Goal: Information Seeking & Learning: Learn about a topic

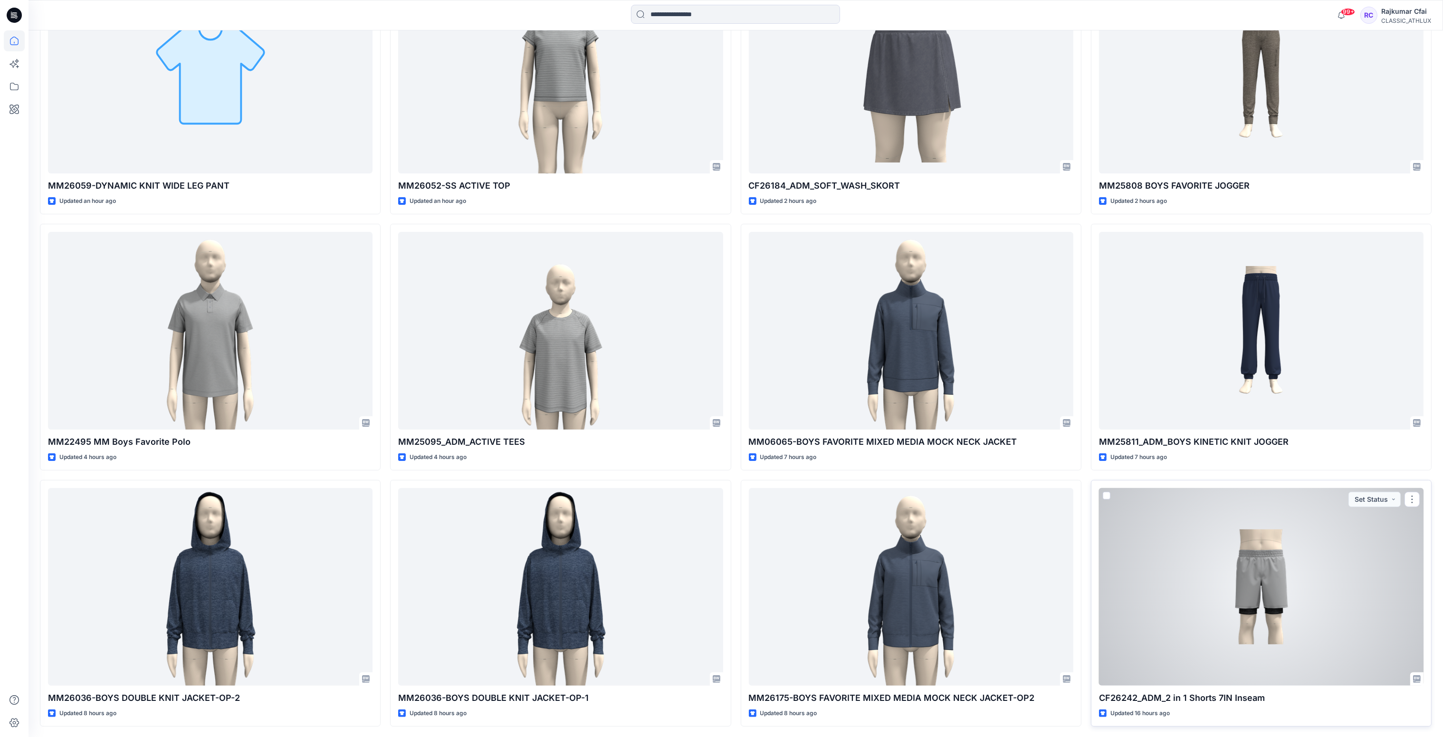
scroll to position [435, 0]
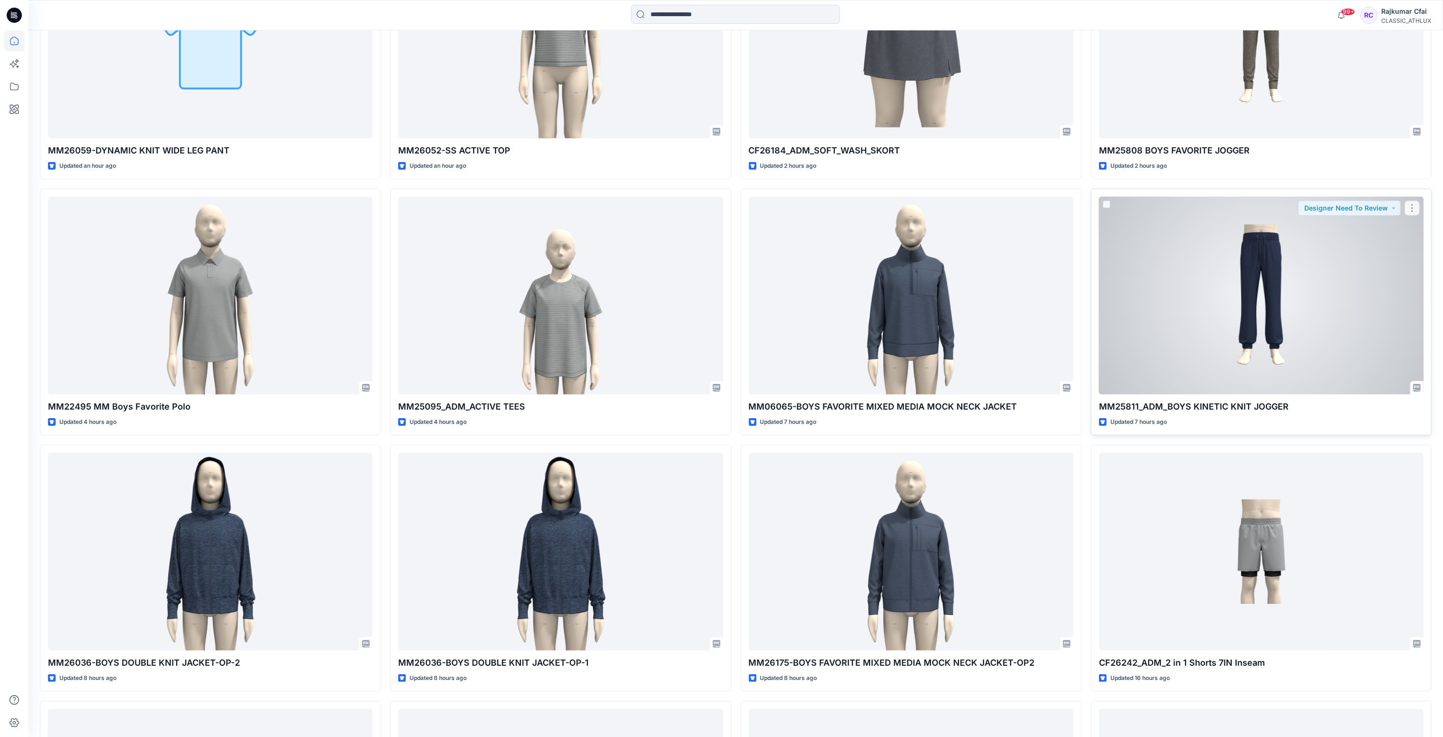
click at [1329, 338] on div at bounding box center [1261, 296] width 325 height 198
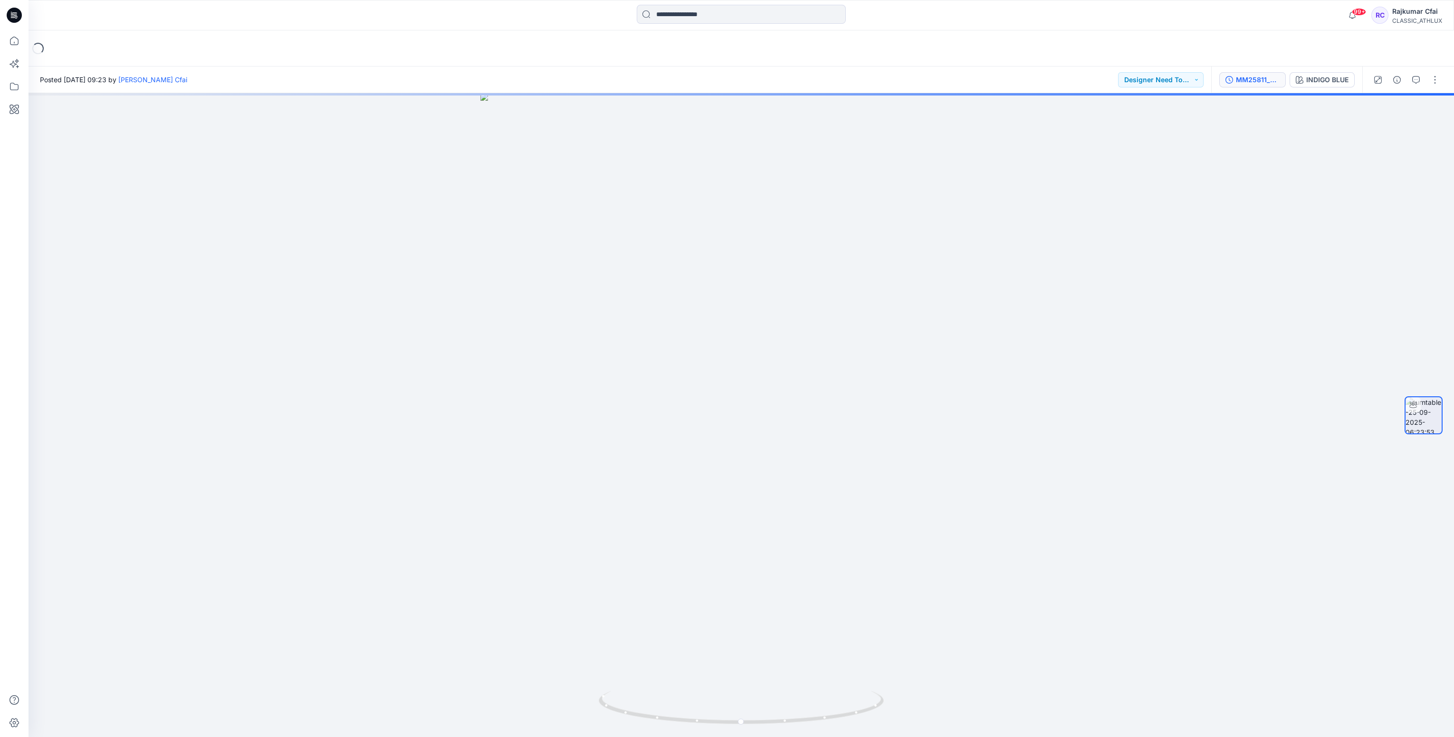
click at [1259, 83] on div "MM25811_ADM_BOYS KINETIC KNIT JOGGER" at bounding box center [1258, 80] width 44 height 10
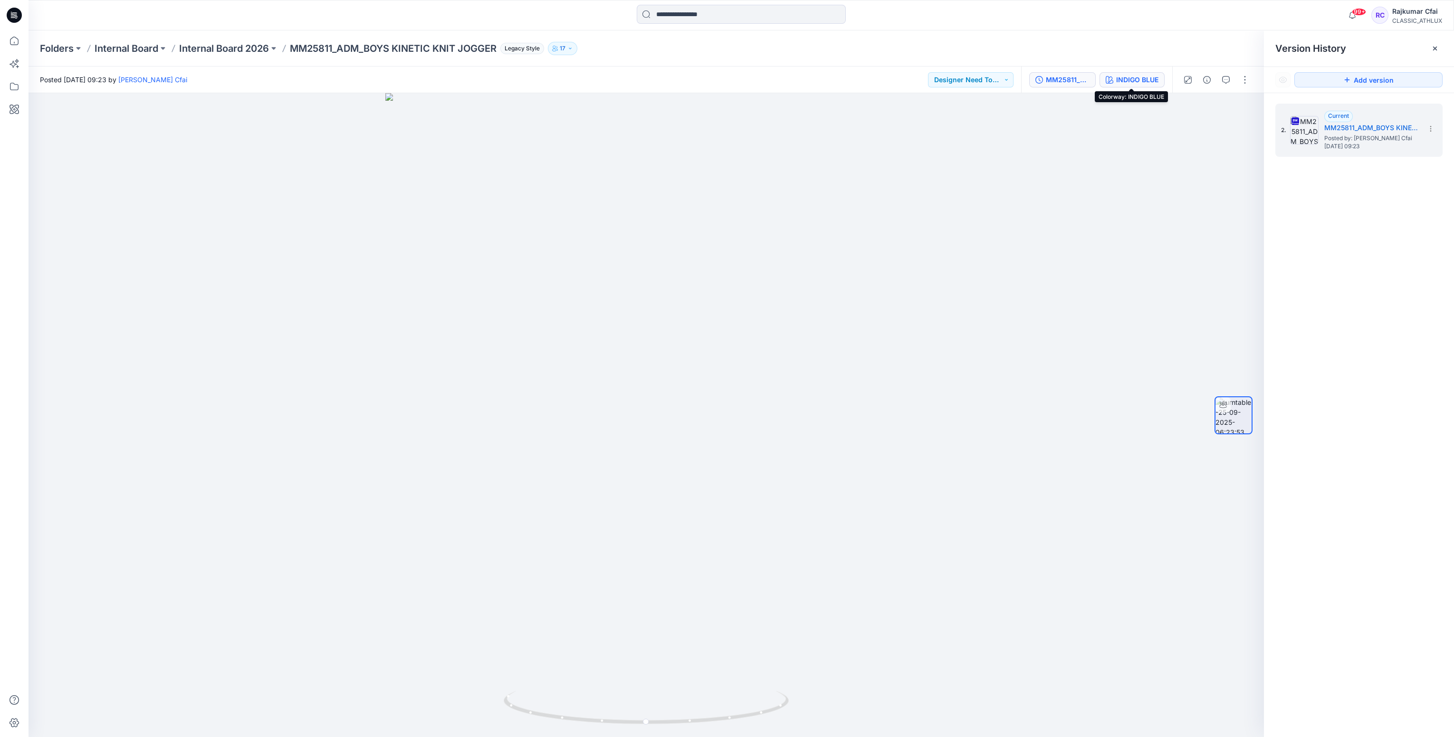
click at [1151, 78] on div "INDIGO BLUE" at bounding box center [1137, 80] width 42 height 10
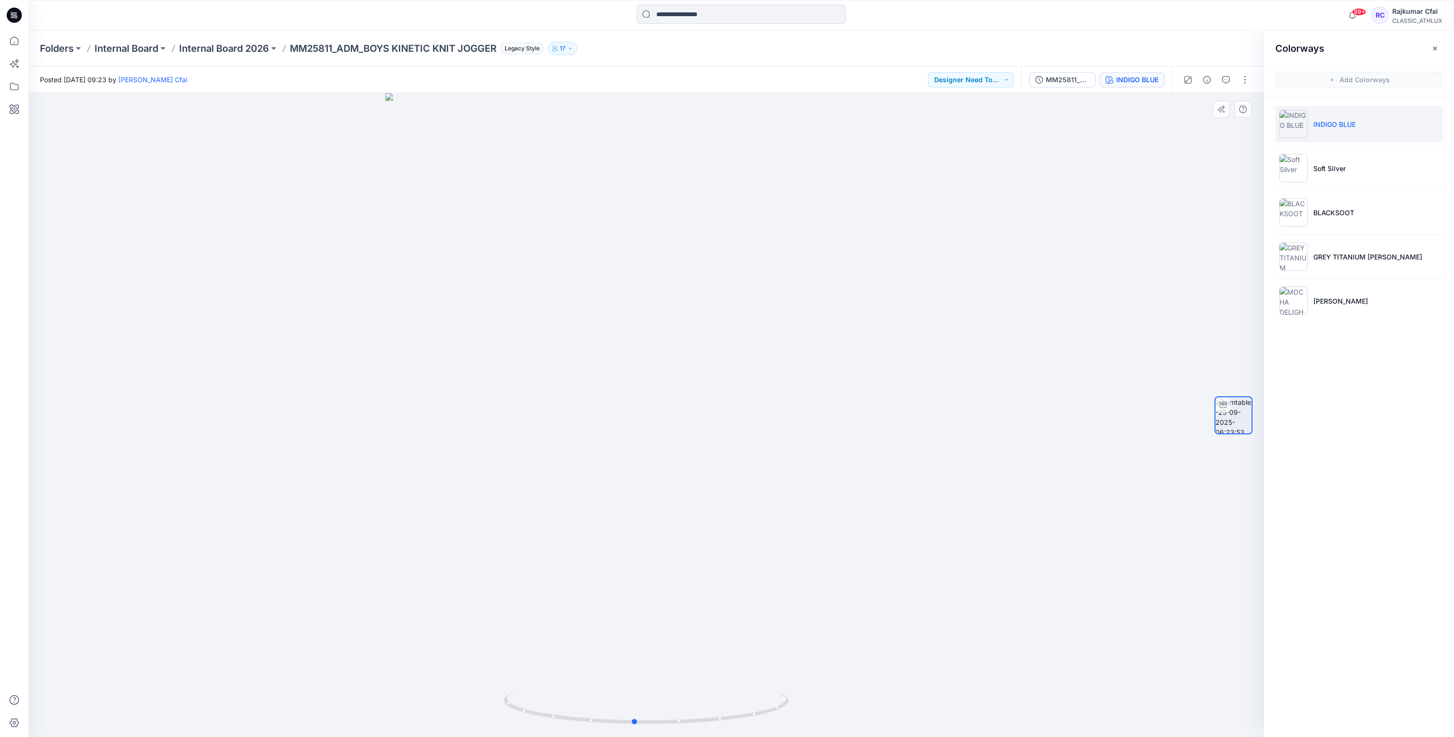
drag, startPoint x: 760, startPoint y: 710, endPoint x: 463, endPoint y: 721, distance: 297.2
click at [463, 721] on div at bounding box center [647, 415] width 1236 height 644
click at [22, 17] on div at bounding box center [14, 15] width 30 height 30
